Goal: Obtain resource: Download file/media

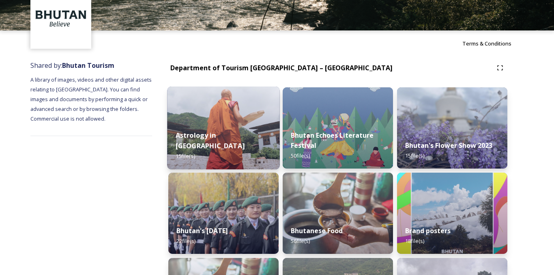
scroll to position [43, 0]
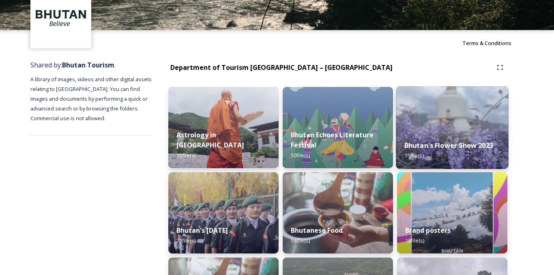
click at [449, 157] on div "Bhutan's Flower Show 2023 15 file(s)" at bounding box center [452, 150] width 112 height 37
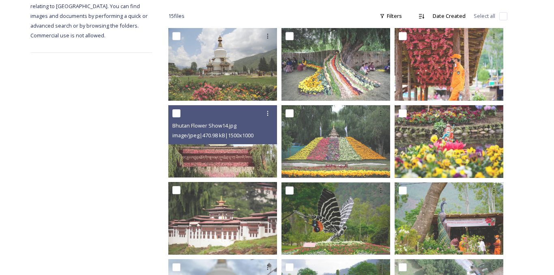
scroll to position [126, 0]
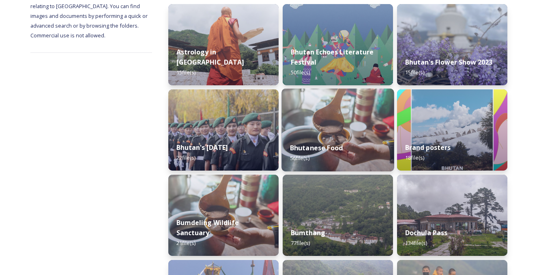
scroll to position [249, 0]
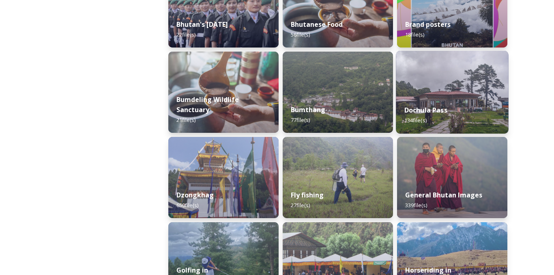
click at [436, 114] on strong "Dochula Pass" at bounding box center [426, 109] width 43 height 9
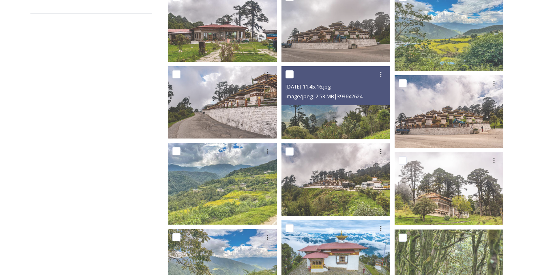
scroll to position [165, 0]
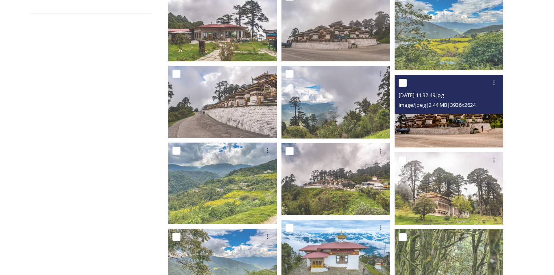
click at [408, 82] on div at bounding box center [450, 82] width 103 height 15
click at [403, 82] on input "checkbox" at bounding box center [403, 83] width 8 height 8
checkbox input "true"
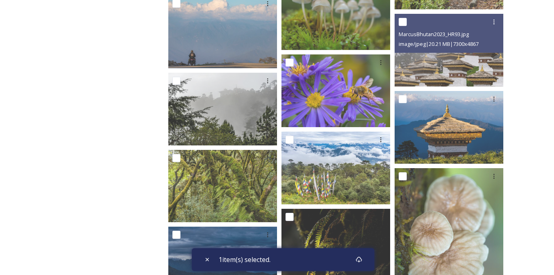
scroll to position [708, 0]
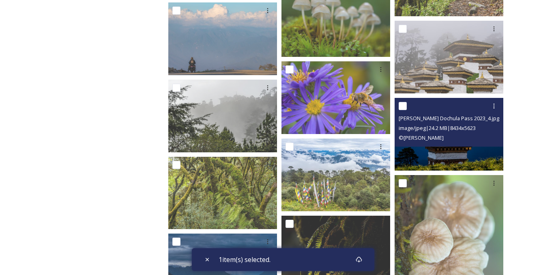
click at [402, 105] on input "checkbox" at bounding box center [403, 106] width 8 height 8
checkbox input "true"
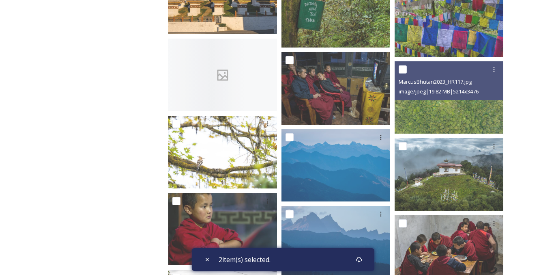
scroll to position [1190, 0]
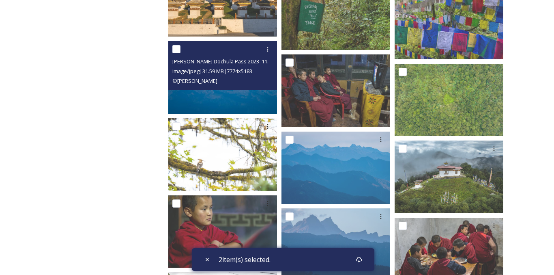
click at [178, 49] on input "checkbox" at bounding box center [176, 49] width 8 height 8
checkbox input "true"
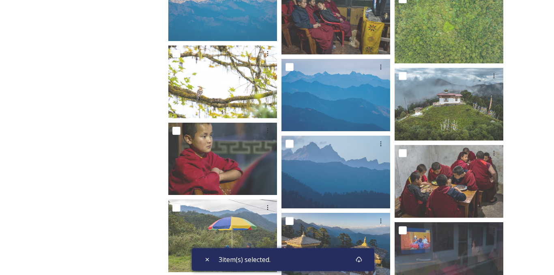
scroll to position [1559, 0]
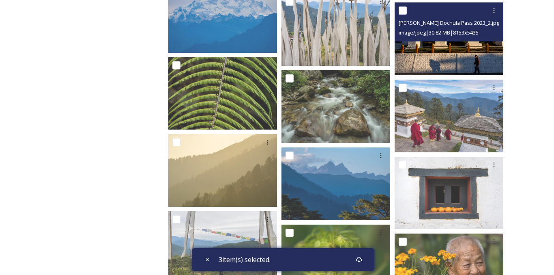
click at [402, 11] on input "checkbox" at bounding box center [403, 10] width 8 height 8
checkbox input "true"
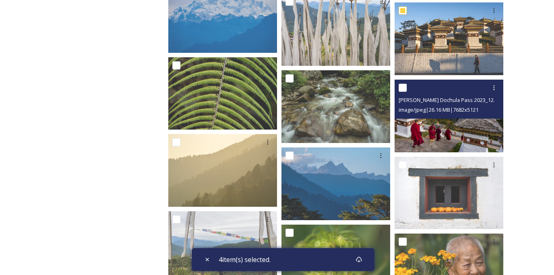
click at [403, 86] on input "checkbox" at bounding box center [403, 88] width 8 height 8
checkbox input "true"
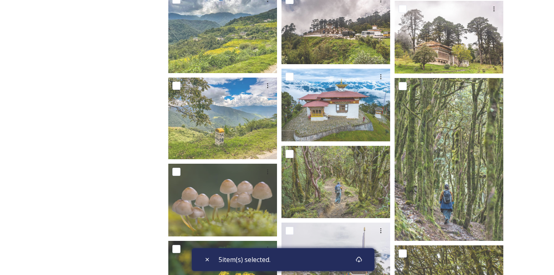
scroll to position [0, 0]
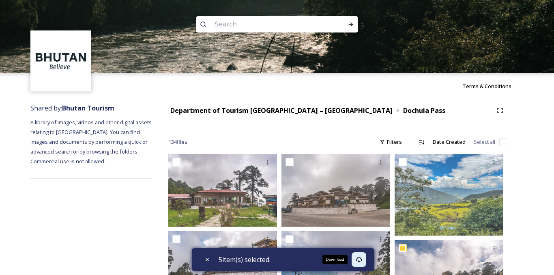
click at [362, 261] on icon at bounding box center [359, 259] width 6 height 6
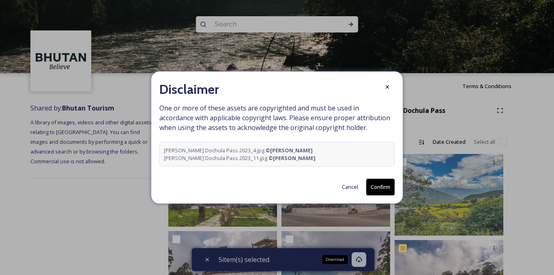
click at [379, 187] on button "Confirm" at bounding box center [380, 187] width 28 height 17
